Goal: Check status: Check status

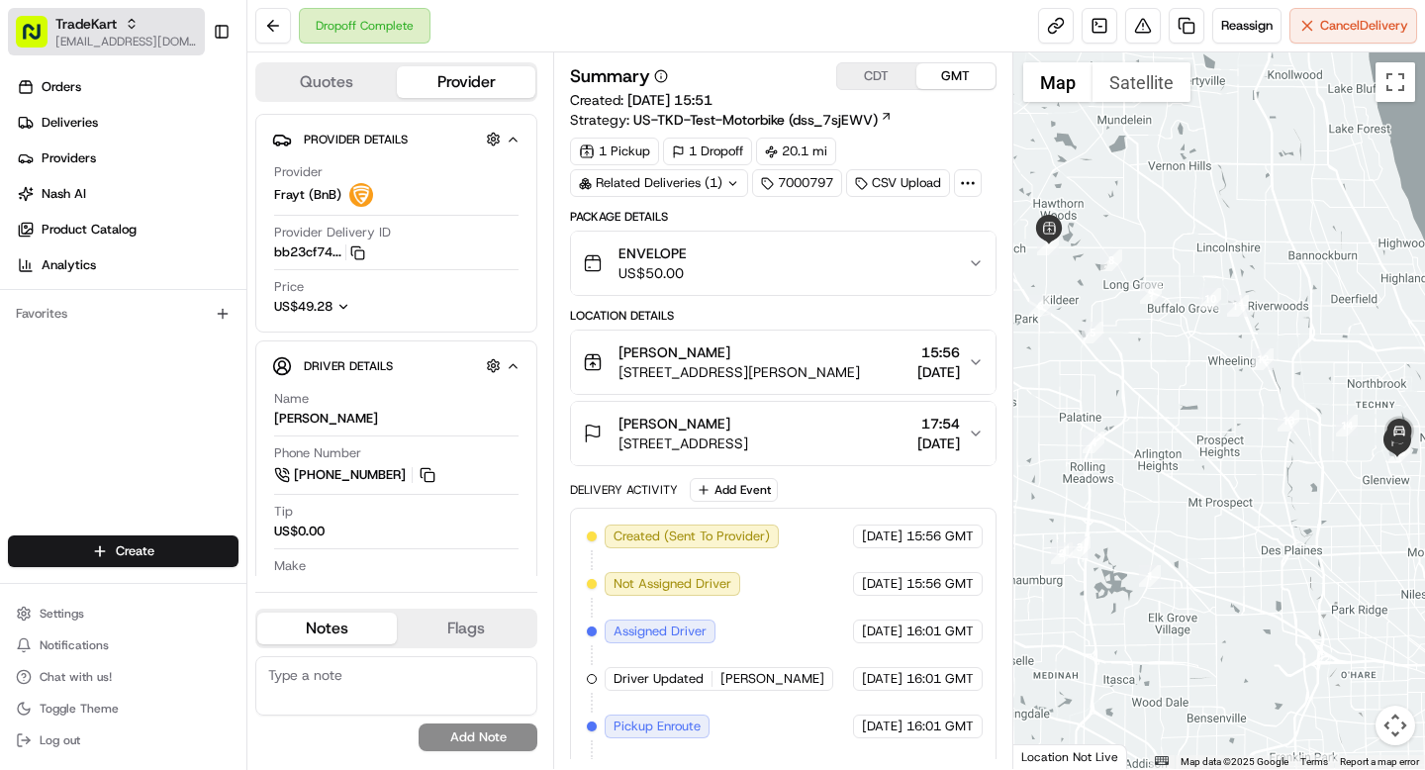
click at [106, 28] on span "TradeKart" at bounding box center [85, 24] width 61 height 20
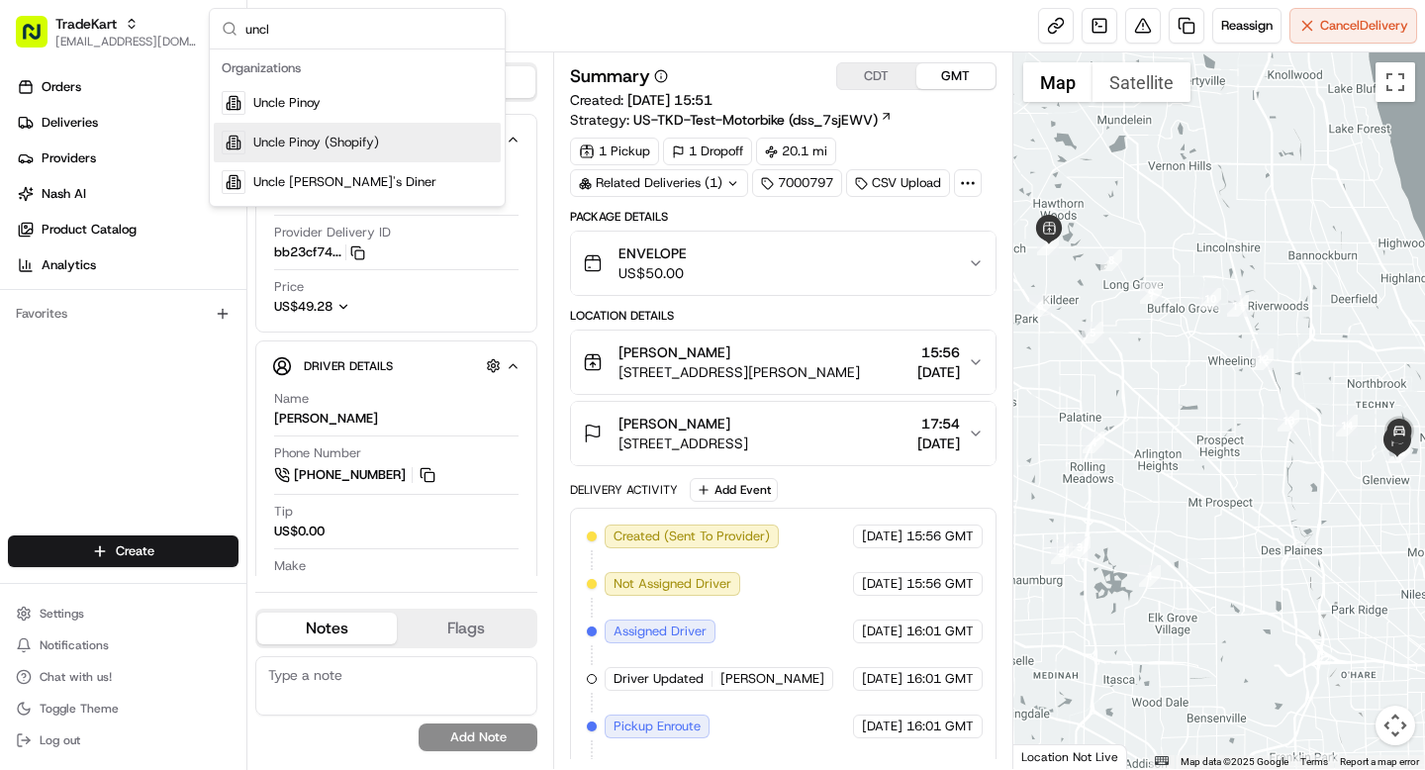
type input "uncl"
click at [321, 136] on span "Uncle Pinoy (Shopify)" at bounding box center [316, 143] width 126 height 18
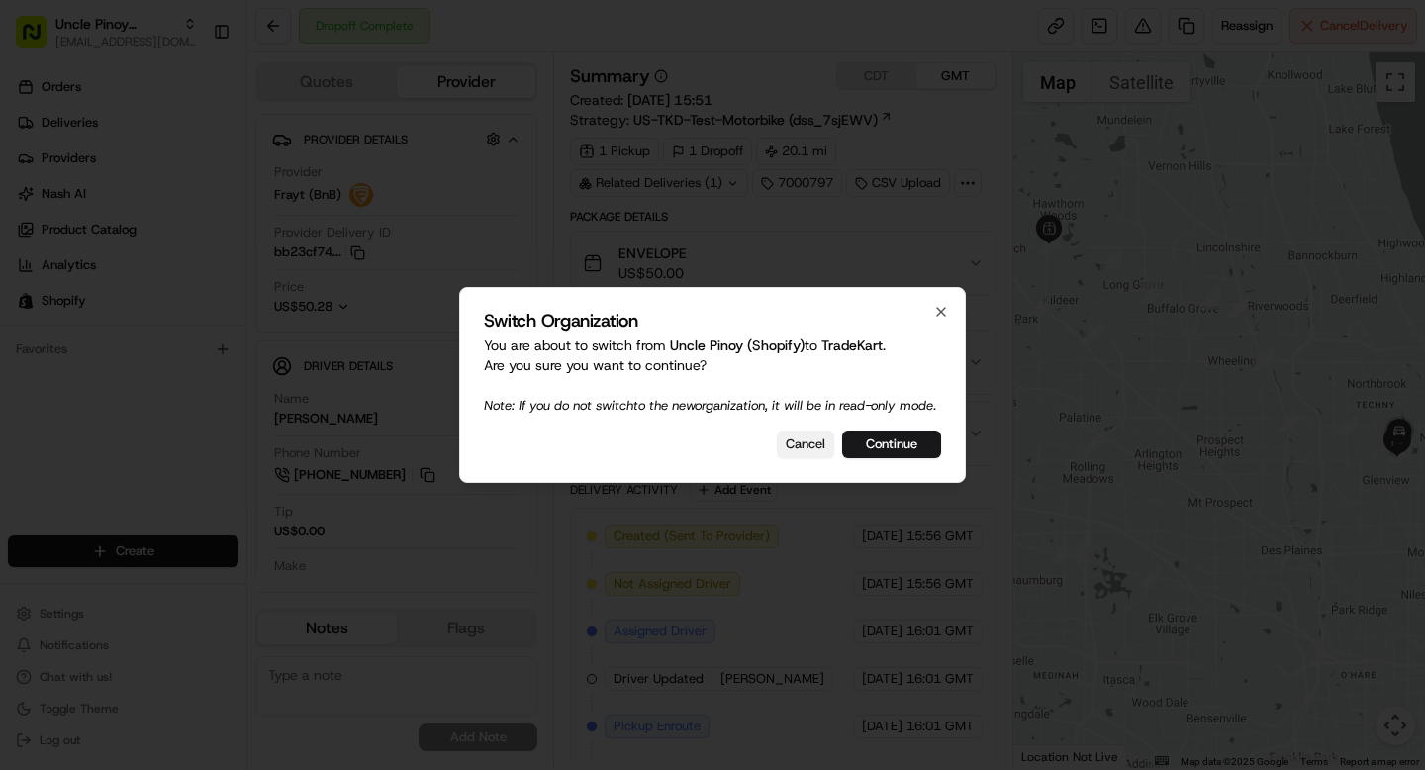
click at [806, 458] on button "Cancel" at bounding box center [805, 444] width 57 height 28
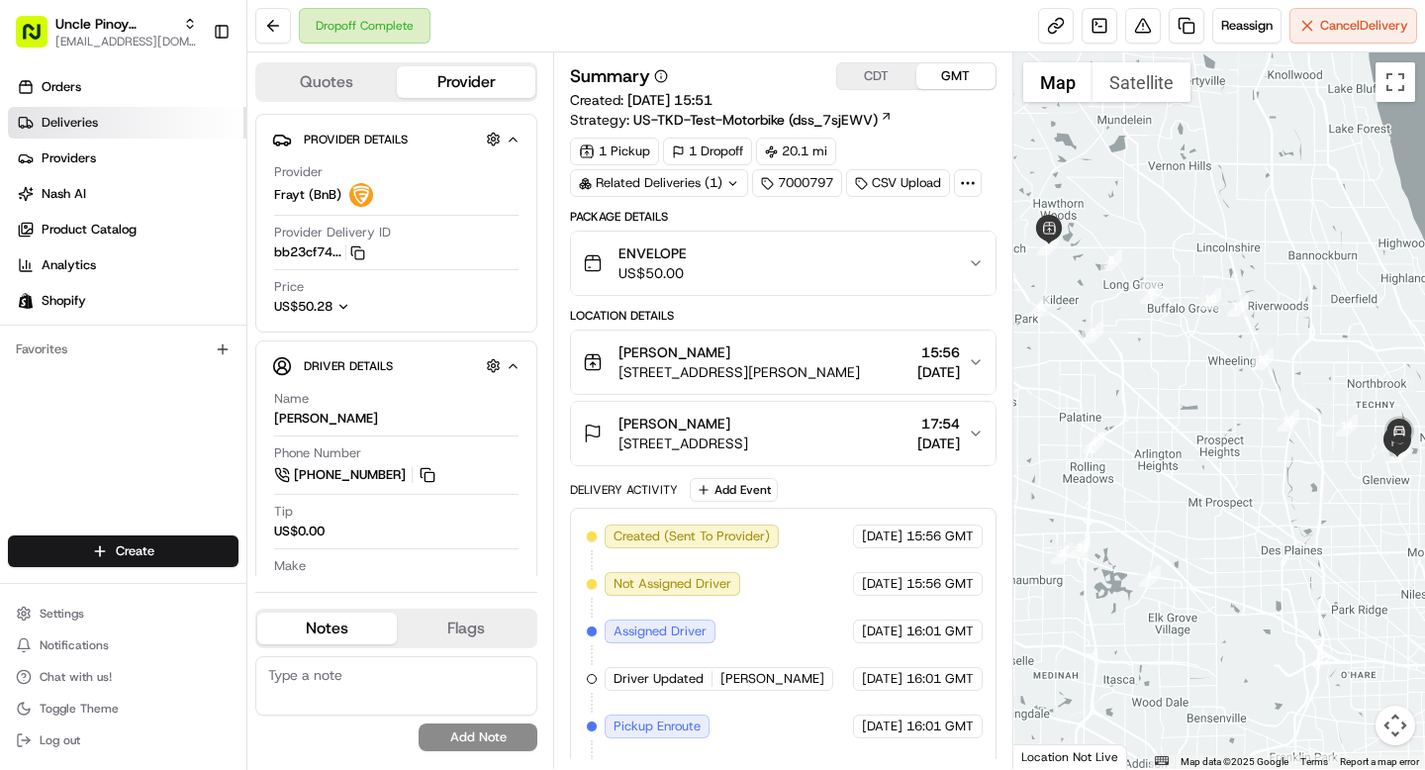
click at [84, 117] on span "Deliveries" at bounding box center [70, 123] width 56 height 18
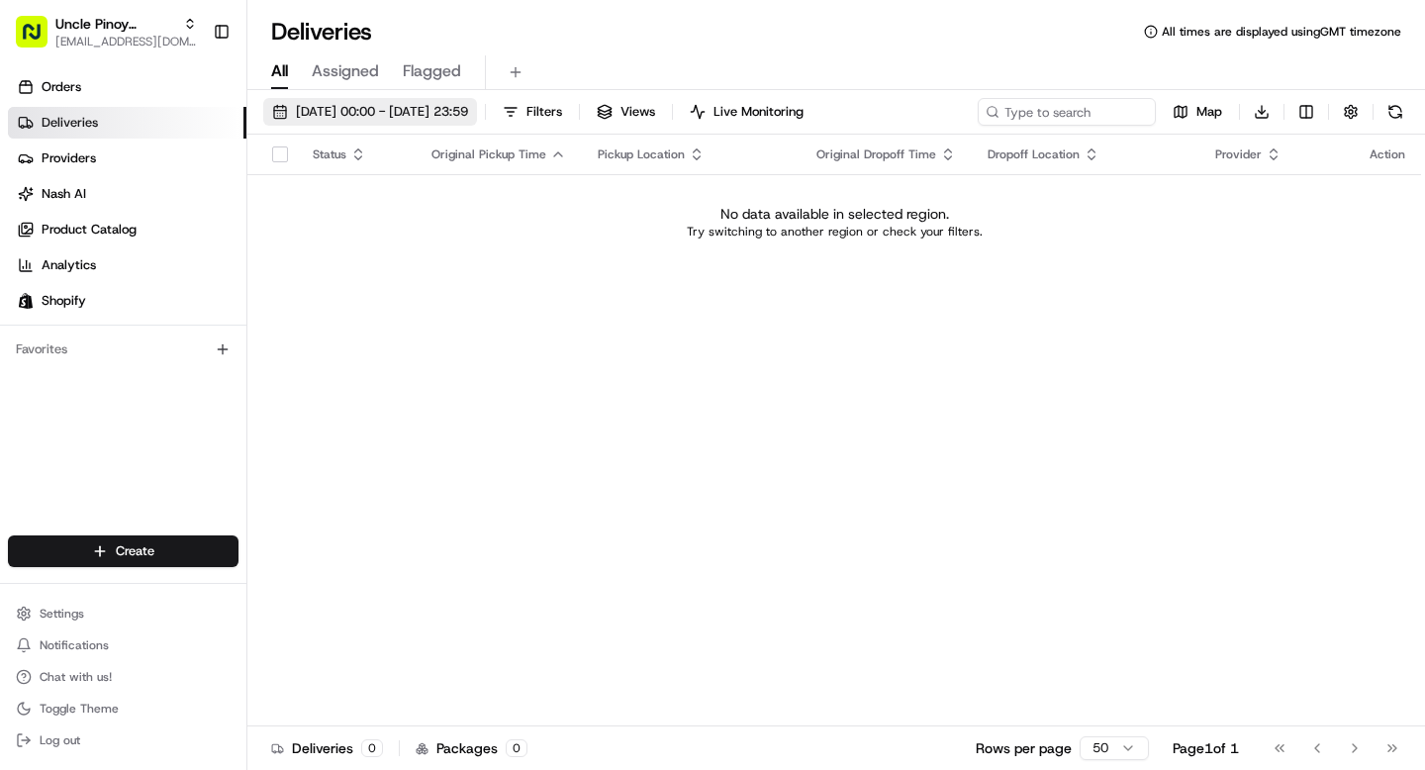
click at [436, 116] on span "[DATE] 00:00 - [DATE] 23:59" at bounding box center [382, 112] width 172 height 18
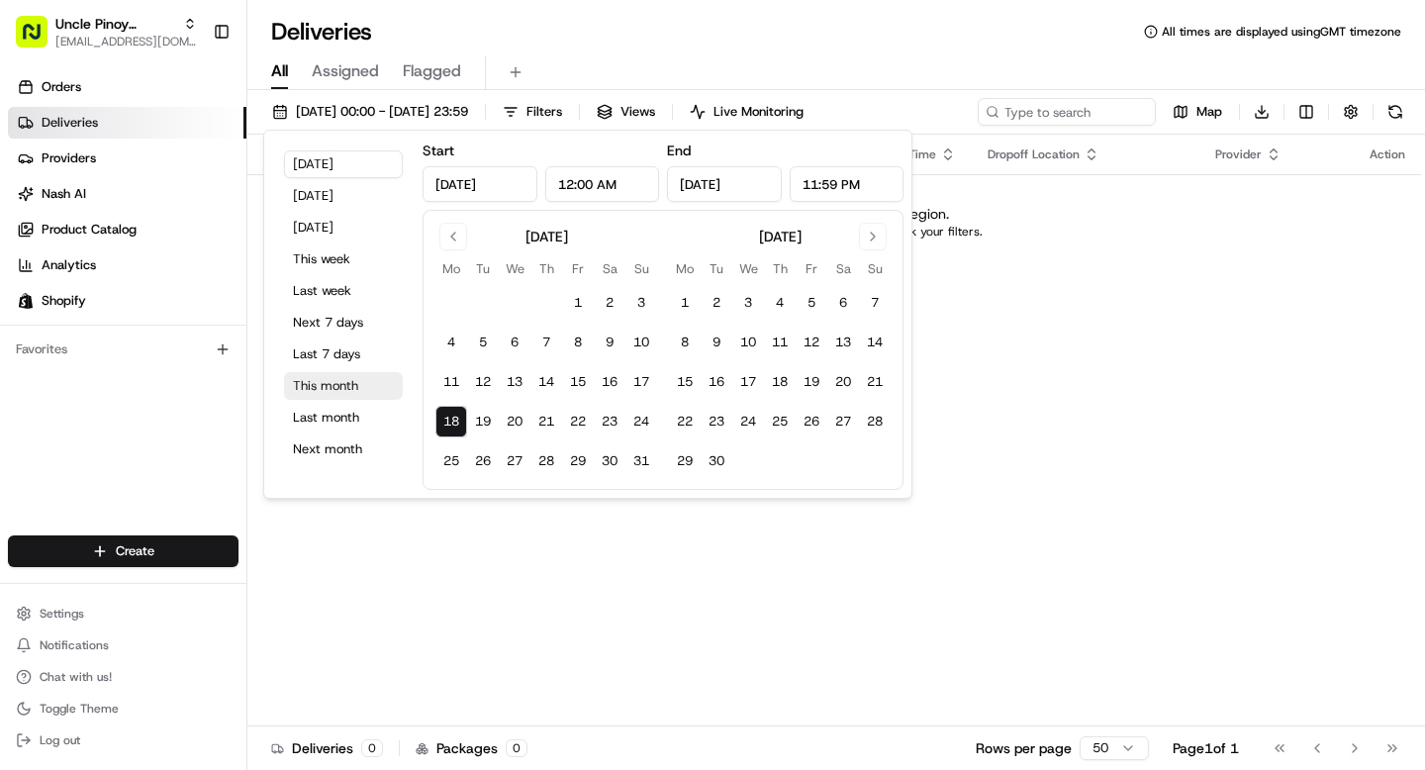
click at [330, 392] on button "This month" at bounding box center [343, 386] width 119 height 28
type input "[DATE]"
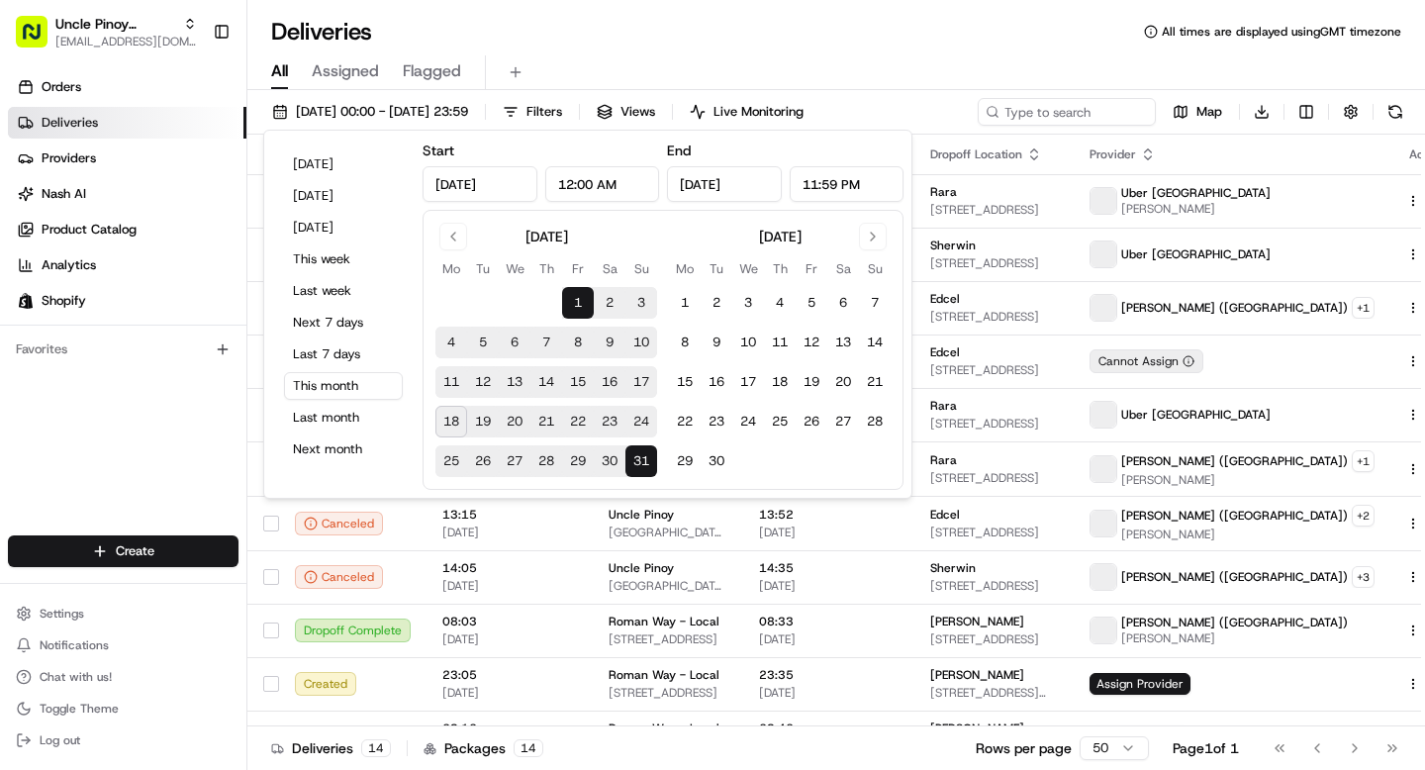
click at [743, 604] on td "Roman Way - Local [STREET_ADDRESS]" at bounding box center [668, 630] width 150 height 53
